Goal: Task Accomplishment & Management: Complete application form

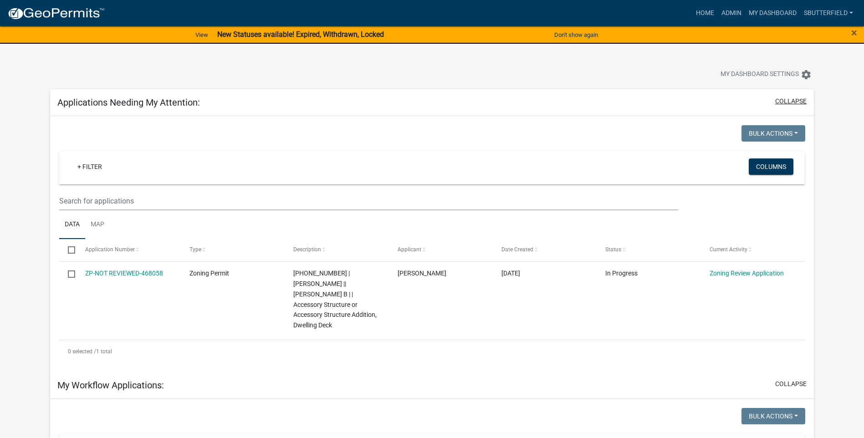
click at [786, 102] on button "collapse" at bounding box center [790, 102] width 31 height 10
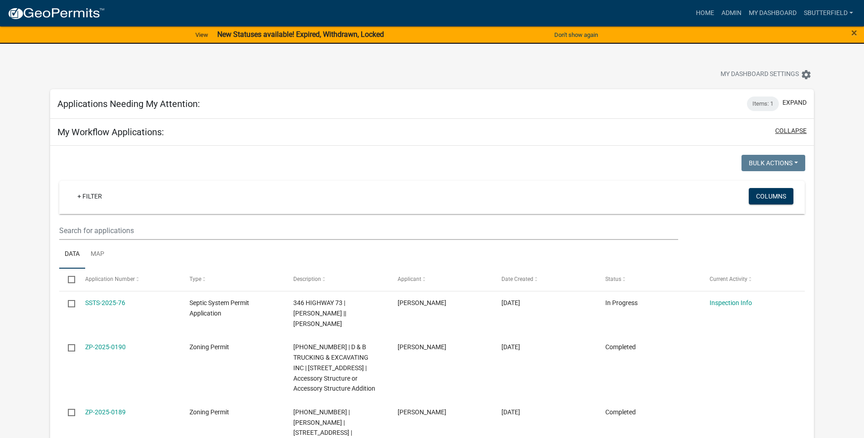
click at [794, 127] on button "collapse" at bounding box center [790, 131] width 31 height 10
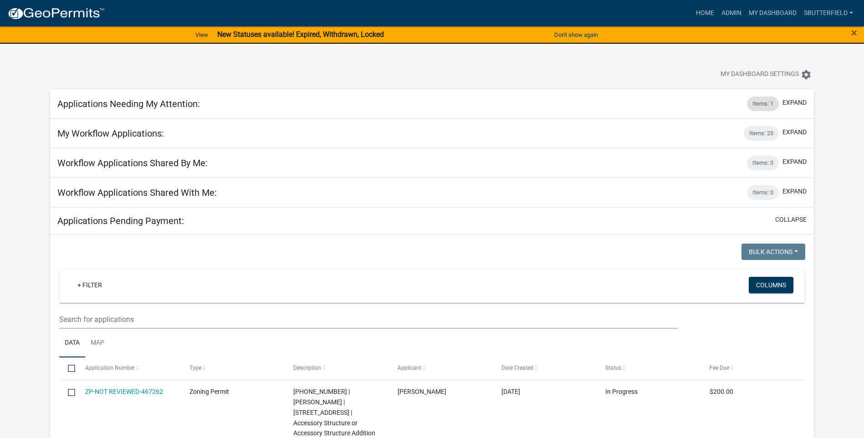
click at [762, 102] on div "Items: 1" at bounding box center [763, 104] width 32 height 15
click at [765, 102] on div "Items: 1" at bounding box center [763, 104] width 32 height 15
click at [793, 101] on button "expand" at bounding box center [794, 103] width 24 height 10
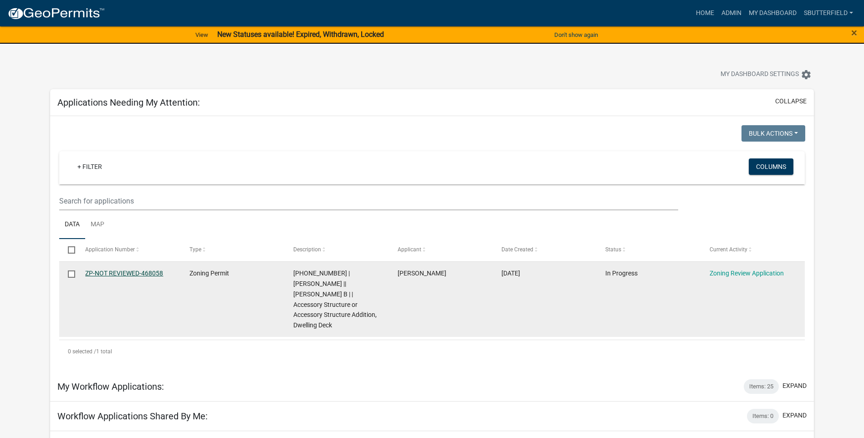
click at [117, 271] on link "ZP-NOT REVIEWED-468058" at bounding box center [124, 273] width 78 height 7
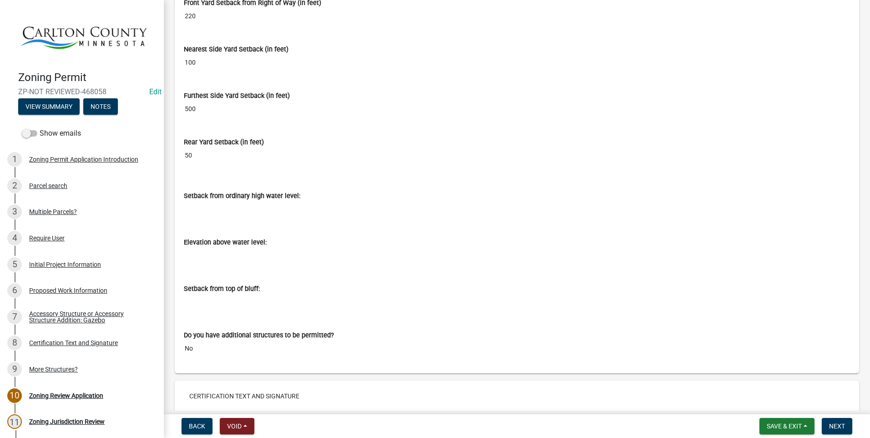
scroll to position [5804, 0]
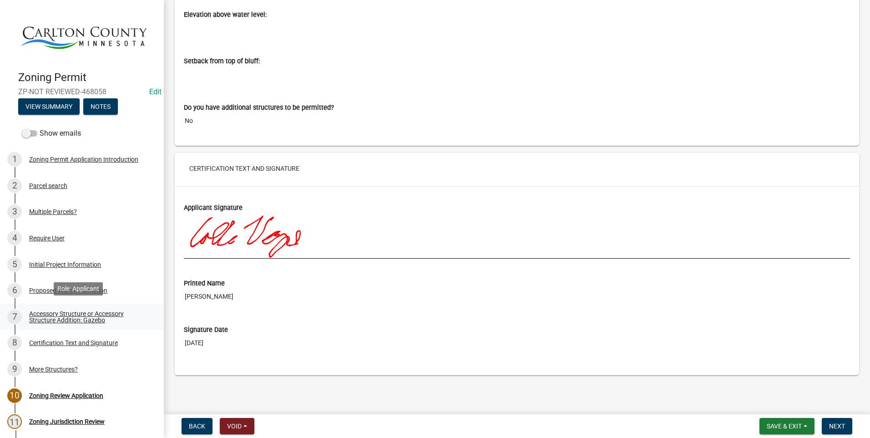
click at [80, 310] on div "Accessory Structure or Accessory Structure Addition: Gazebo" at bounding box center [89, 316] width 120 height 13
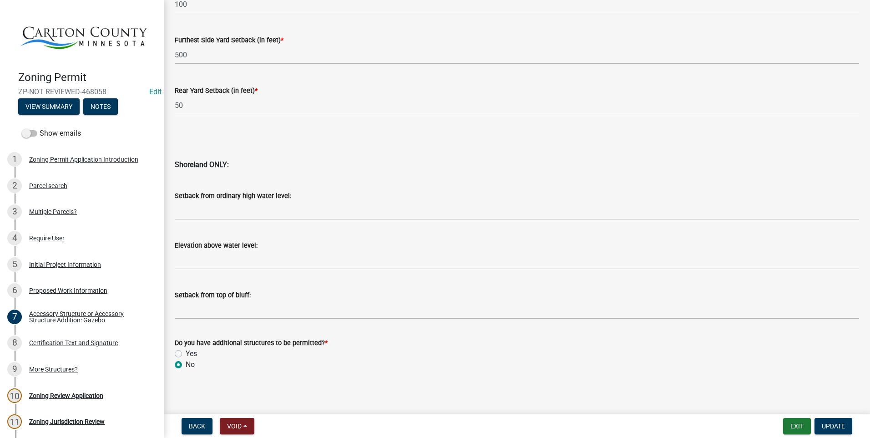
scroll to position [856, 0]
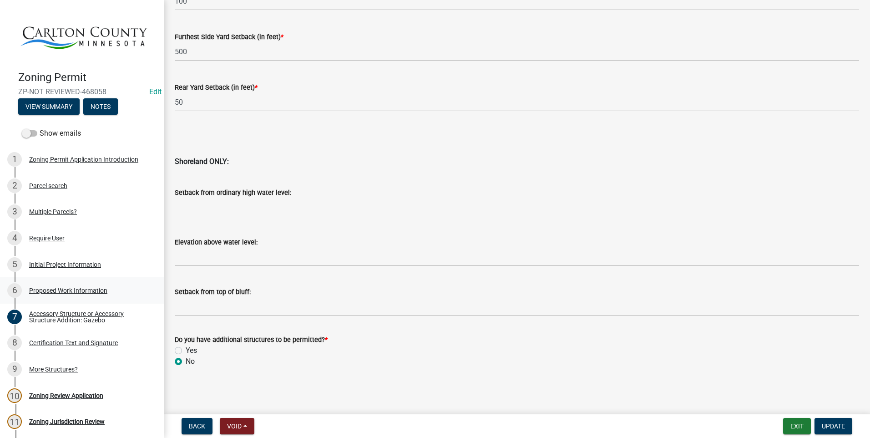
click at [81, 288] on div "Proposed Work Information" at bounding box center [68, 290] width 78 height 6
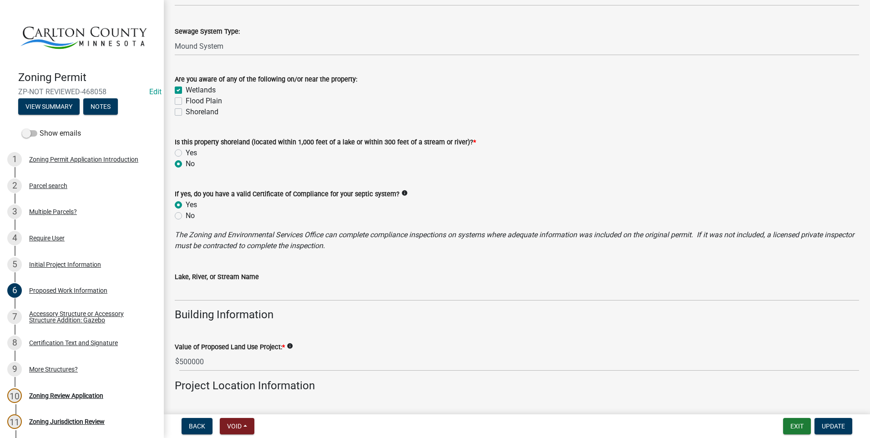
scroll to position [546, 0]
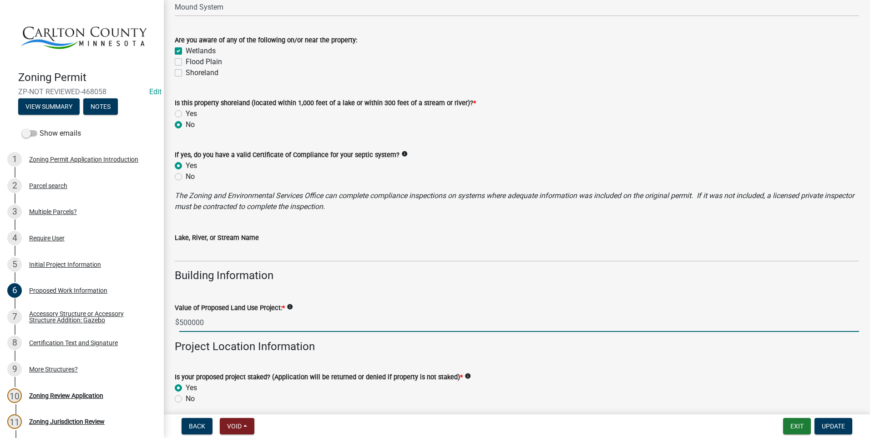
click at [225, 319] on input "500000" at bounding box center [519, 322] width 680 height 19
type input "5"
type input "3000"
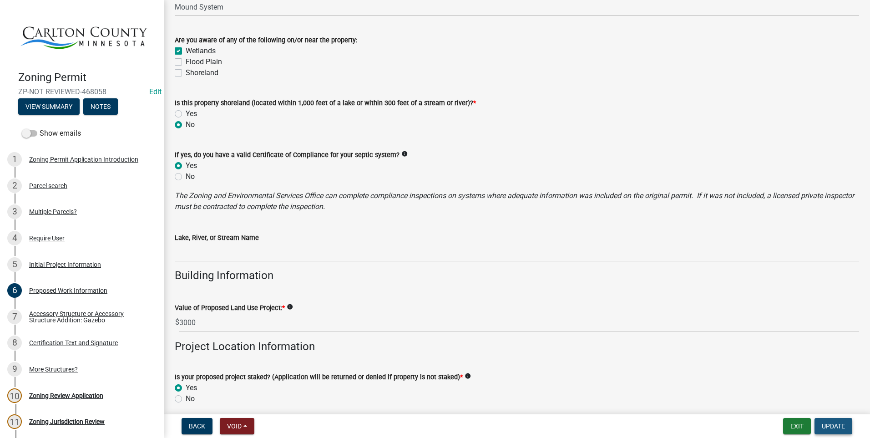
click at [836, 426] on span "Update" at bounding box center [833, 425] width 23 height 7
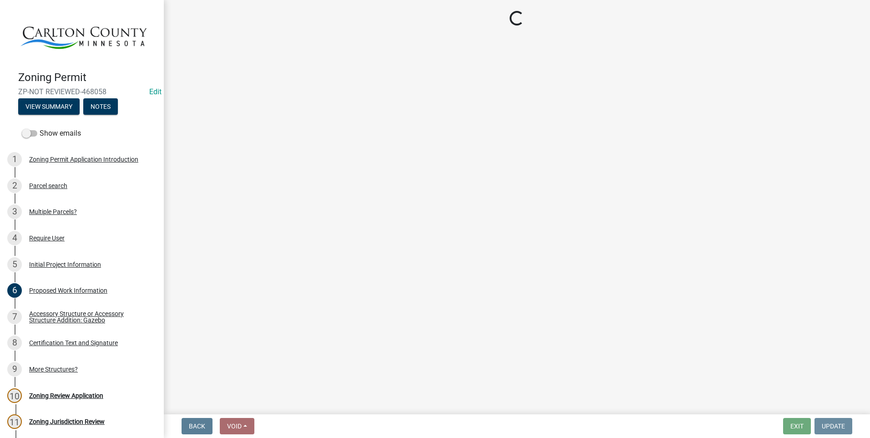
scroll to position [0, 0]
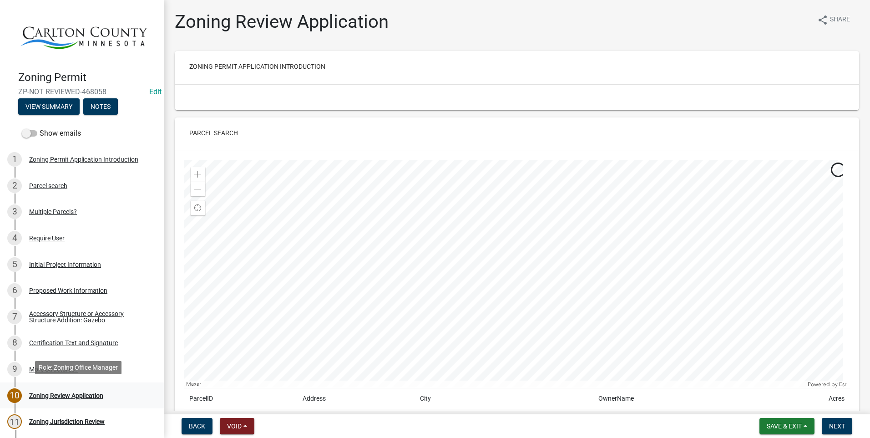
click at [68, 392] on div "Zoning Review Application" at bounding box center [66, 395] width 74 height 6
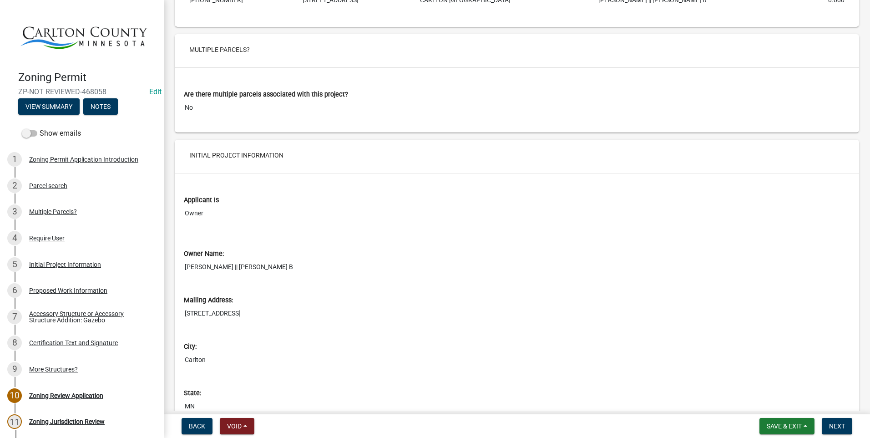
scroll to position [592, 0]
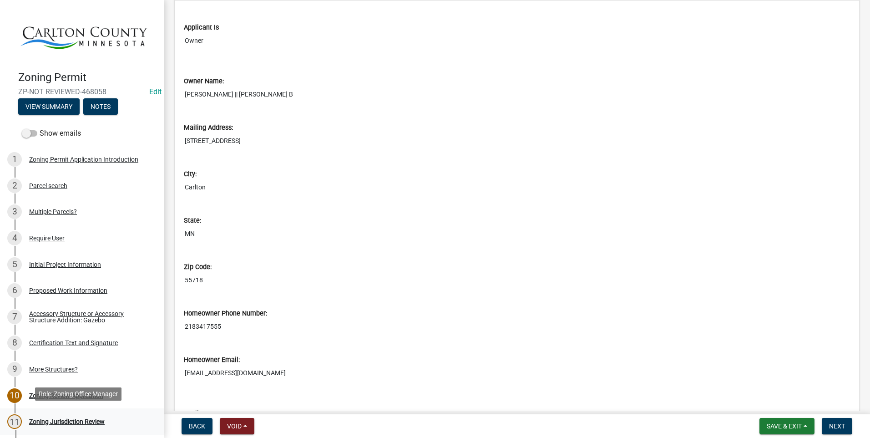
click at [64, 418] on div "Zoning Jurisdiction Review" at bounding box center [67, 421] width 76 height 6
click at [63, 418] on div "Zoning Jurisdiction Review" at bounding box center [67, 421] width 76 height 6
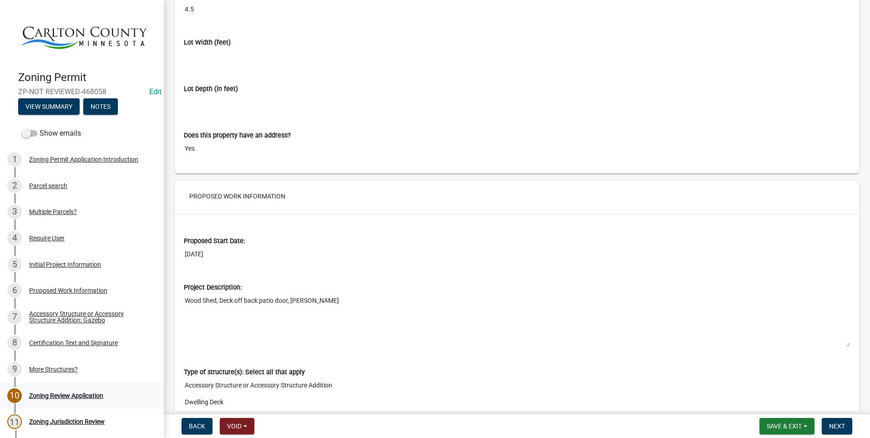
scroll to position [1821, 0]
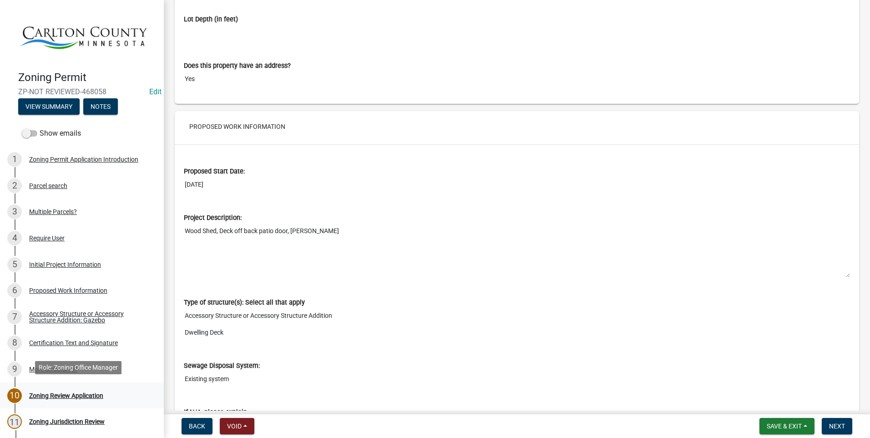
click at [94, 392] on div "Zoning Review Application" at bounding box center [66, 395] width 74 height 6
click at [79, 418] on div "Zoning Jurisdiction Review" at bounding box center [67, 421] width 76 height 6
click at [839, 417] on nav "Back Void Withdraw Lock Expire Void Save & Exit Save Save & Exit Next" at bounding box center [517, 426] width 707 height 24
click at [837, 421] on button "Next" at bounding box center [837, 426] width 31 height 16
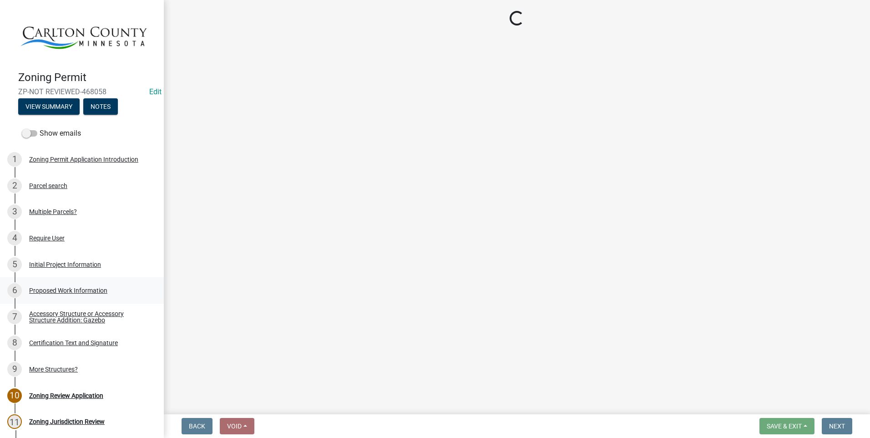
scroll to position [85, 0]
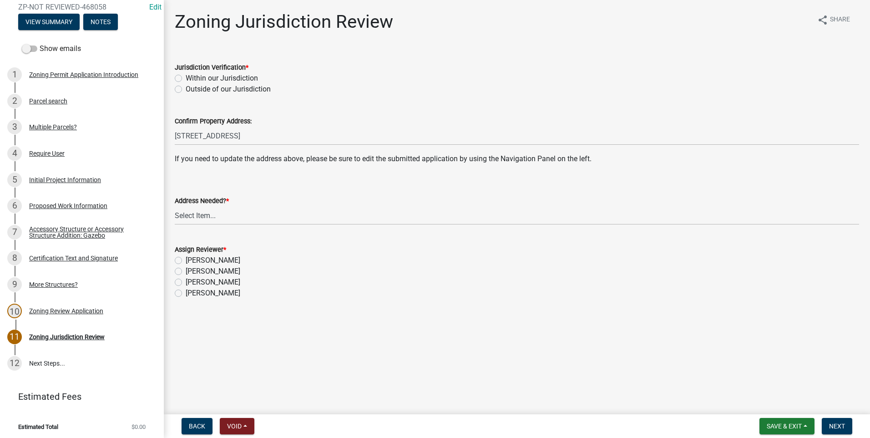
click at [186, 77] on label "Within our Jurisdiction" at bounding box center [222, 78] width 72 height 11
click at [186, 77] on input "Within our Jurisdiction" at bounding box center [189, 76] width 6 height 6
radio input "true"
click at [205, 215] on select "Select Item... Yes No" at bounding box center [517, 215] width 685 height 19
click at [175, 206] on select "Select Item... Yes No" at bounding box center [517, 215] width 685 height 19
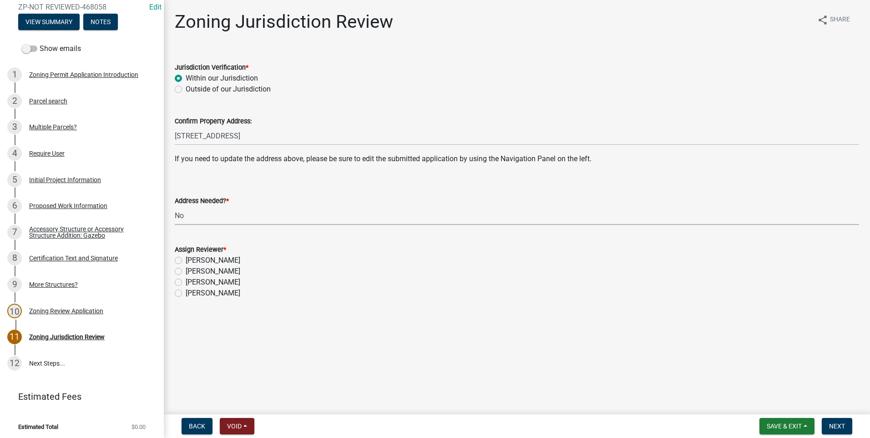
select select "aade736b-b8ba-42e5-ae4c-e00a265c1909"
click at [190, 212] on select "Select Item... Yes No" at bounding box center [517, 215] width 685 height 19
click at [175, 206] on select "Select Item... Yes No" at bounding box center [517, 215] width 685 height 19
drag, startPoint x: 180, startPoint y: 272, endPoint x: 185, endPoint y: 269, distance: 6.3
click at [186, 270] on label "[PERSON_NAME]" at bounding box center [213, 271] width 55 height 11
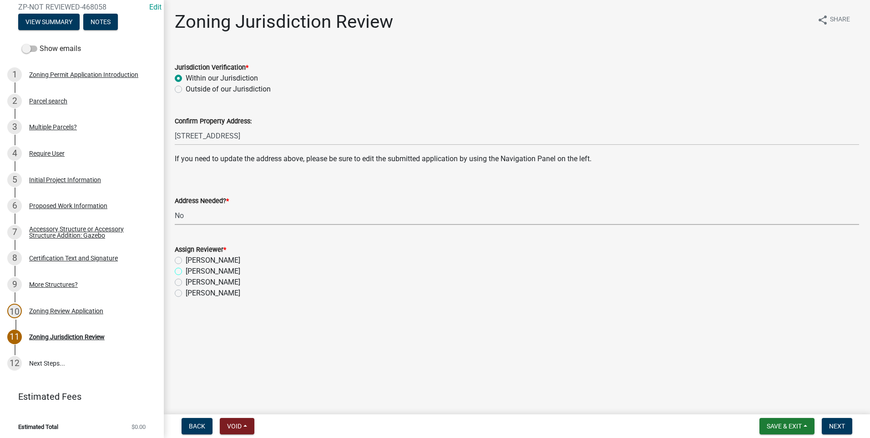
click at [186, 270] on input "[PERSON_NAME]" at bounding box center [189, 269] width 6 height 6
radio input "true"
click at [842, 419] on button "Next" at bounding box center [837, 426] width 31 height 16
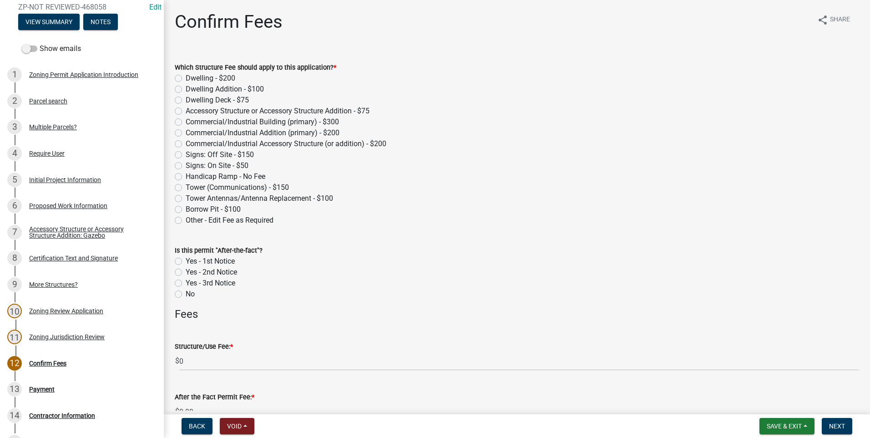
click at [183, 99] on div "Dwelling Deck - $75" at bounding box center [517, 100] width 685 height 11
click at [186, 109] on label "Accessory Structure or Accessory Structure Addition - $75" at bounding box center [278, 111] width 184 height 11
click at [186, 109] on input "Accessory Structure or Accessory Structure Addition - $75" at bounding box center [189, 109] width 6 height 6
radio input "true"
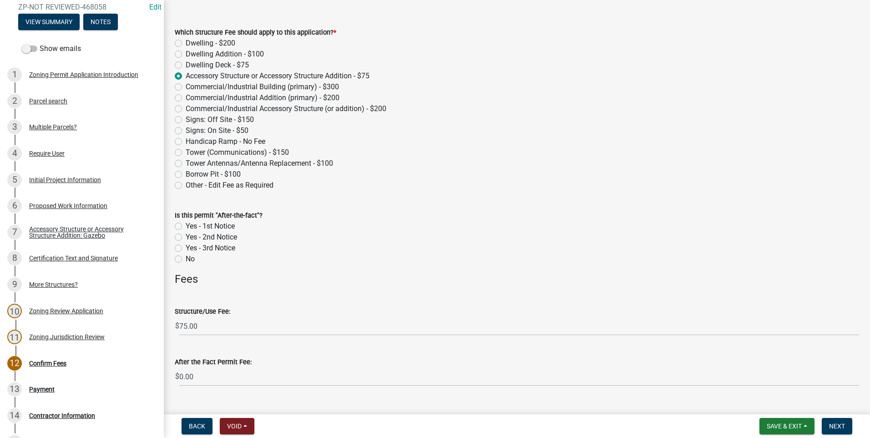
scroll to position [54, 0]
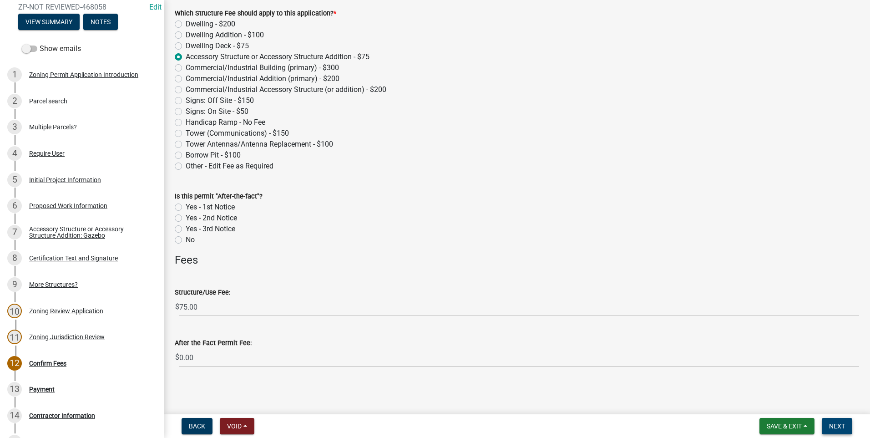
click at [832, 423] on span "Next" at bounding box center [837, 425] width 16 height 7
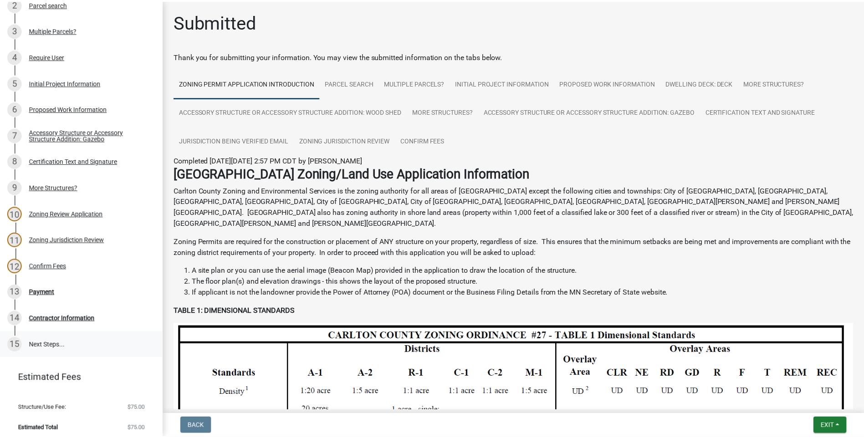
scroll to position [183, 0]
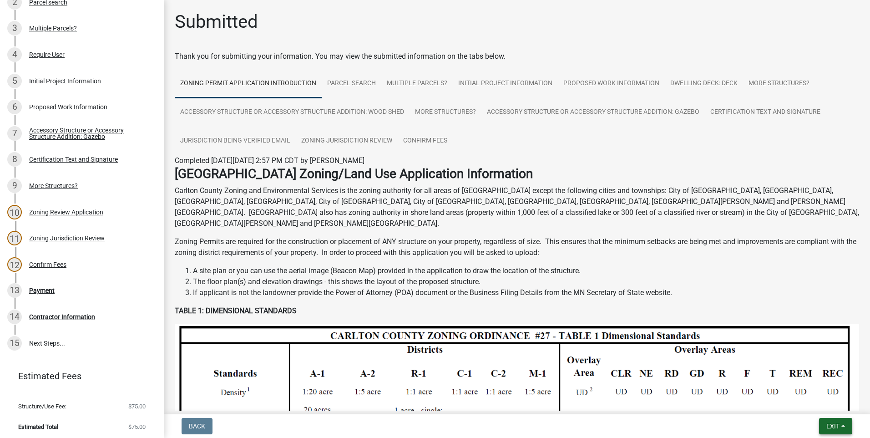
drag, startPoint x: 838, startPoint y: 424, endPoint x: 831, endPoint y: 424, distance: 7.3
click at [835, 424] on span "Exit" at bounding box center [833, 425] width 13 height 7
click at [821, 397] on button "Save & Exit" at bounding box center [816, 403] width 73 height 22
